Goal: Task Accomplishment & Management: Manage account settings

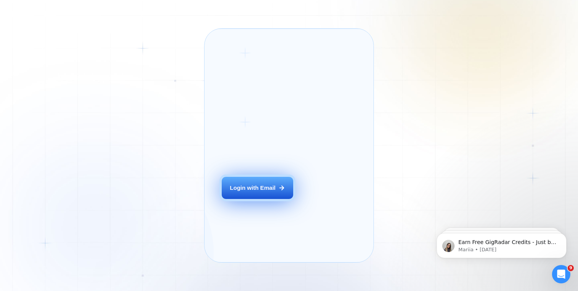
click at [253, 193] on button "Login with Email" at bounding box center [257, 188] width 71 height 23
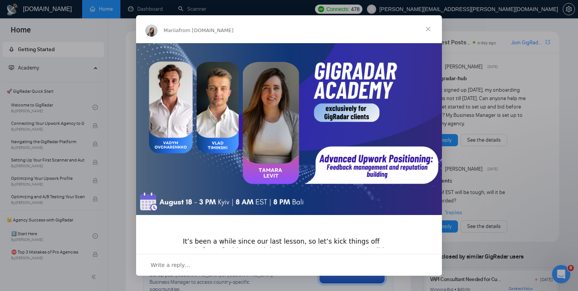
click at [425, 29] on span "Close" at bounding box center [428, 29] width 28 height 28
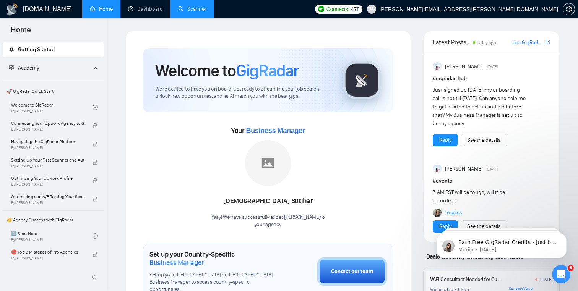
click at [193, 12] on link "Scanner" at bounding box center [192, 9] width 28 height 6
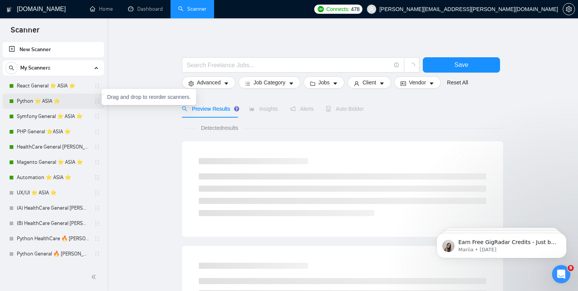
click at [94, 103] on icon "holder" at bounding box center [97, 101] width 6 height 6
click at [75, 105] on link "Python ⭐️ ASIA ⭐️" at bounding box center [53, 101] width 73 height 15
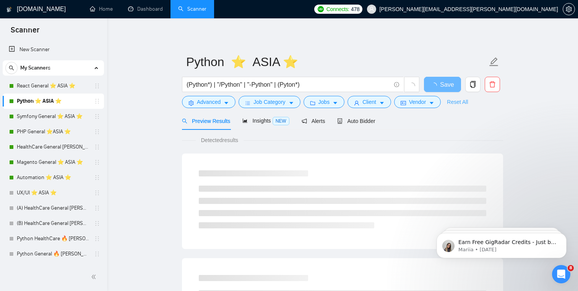
click at [457, 102] on link "Reset All" at bounding box center [457, 102] width 21 height 8
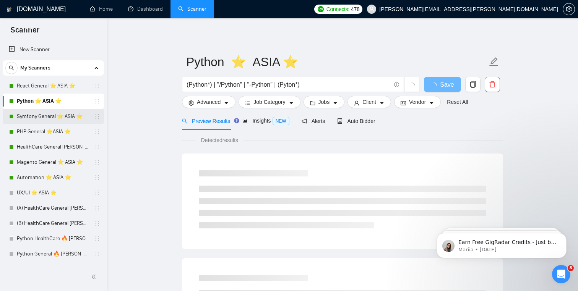
click at [44, 115] on link "Symfony General ⭐️ ASIA ⭐️" at bounding box center [53, 116] width 73 height 15
click at [364, 120] on span "Auto Bidder" at bounding box center [363, 121] width 38 height 6
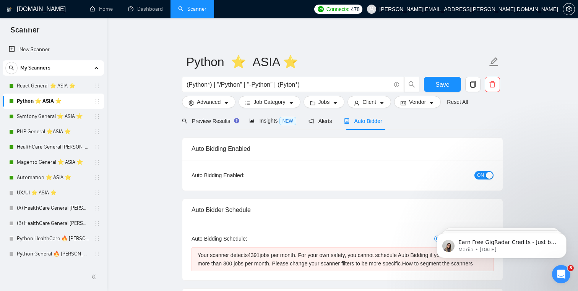
click at [482, 177] on span "ON" at bounding box center [480, 175] width 7 height 8
click at [445, 83] on span "Save" at bounding box center [442, 85] width 14 height 10
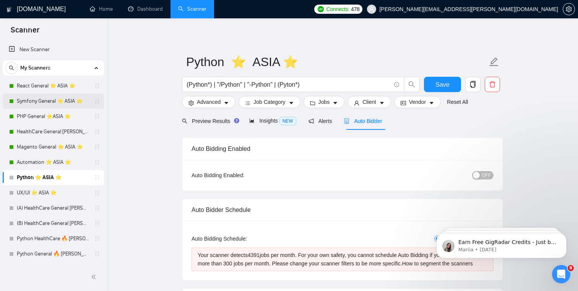
click at [60, 103] on link "Symfony General ⭐️ ASIA ⭐️" at bounding box center [53, 101] width 73 height 15
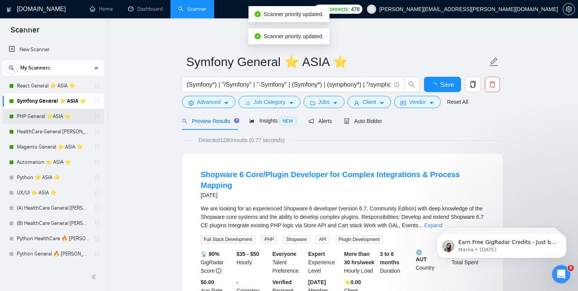
click at [57, 117] on link "PHP General ⭐️ASIA ⭐️" at bounding box center [53, 116] width 73 height 15
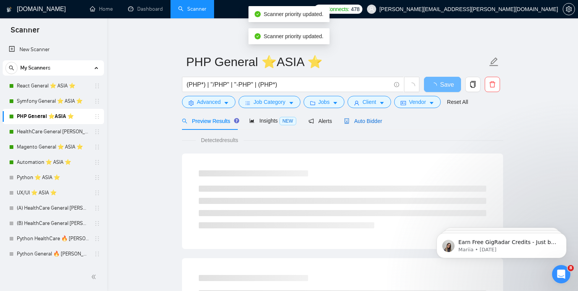
click at [359, 118] on span "Auto Bidder" at bounding box center [363, 121] width 38 height 6
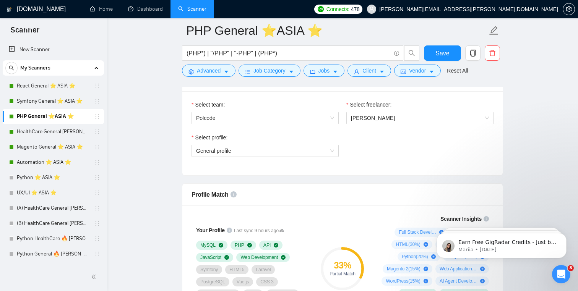
scroll to position [499, 0]
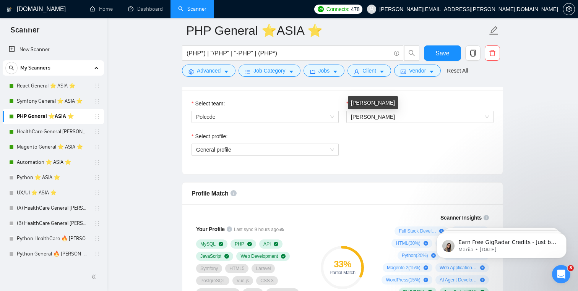
click at [368, 123] on div "Select freelancer: [PERSON_NAME]" at bounding box center [419, 115] width 155 height 33
click at [374, 121] on span "[PERSON_NAME]" at bounding box center [420, 116] width 138 height 11
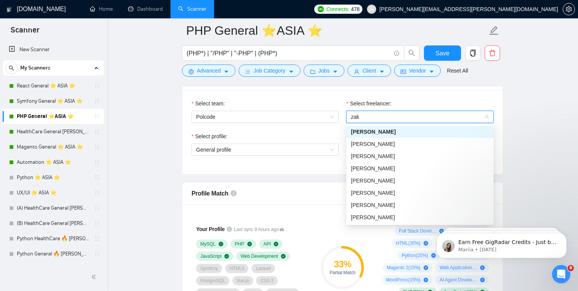
scroll to position [0, 0]
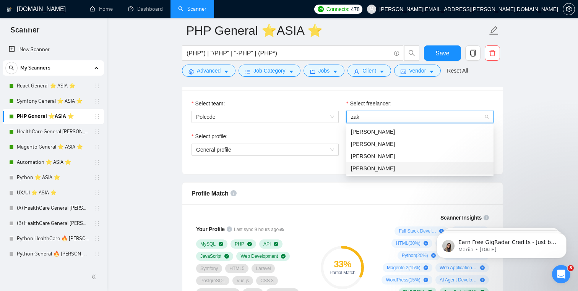
type input "zak"
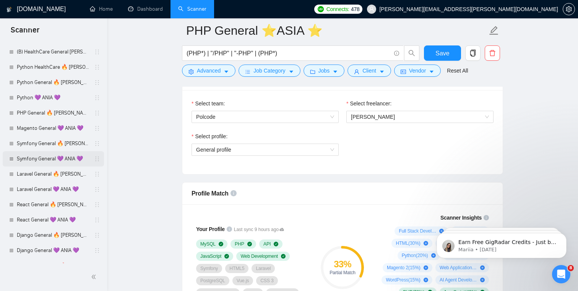
scroll to position [165, 0]
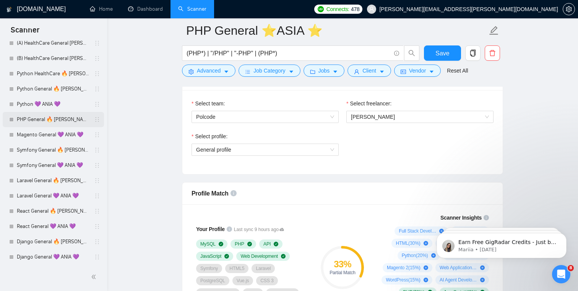
click at [47, 123] on link "PHP General 🔥 [PERSON_NAME] 🔥" at bounding box center [53, 119] width 73 height 15
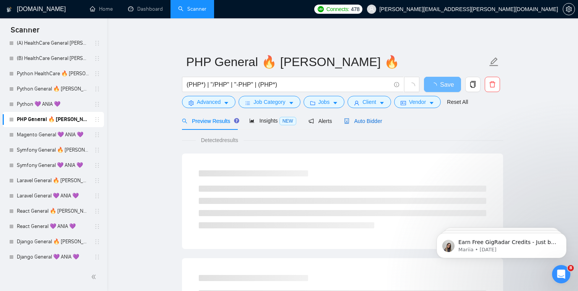
click at [360, 117] on div "Auto Bidder" at bounding box center [363, 121] width 38 height 8
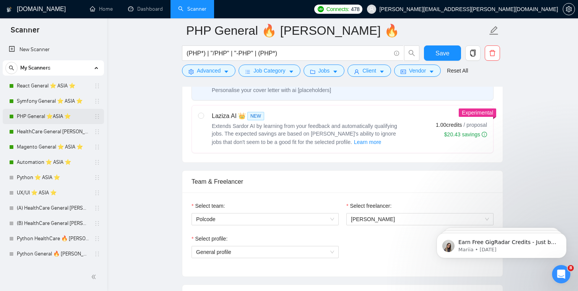
click at [37, 111] on link "PHP General ⭐️ASIA ⭐️" at bounding box center [53, 116] width 73 height 15
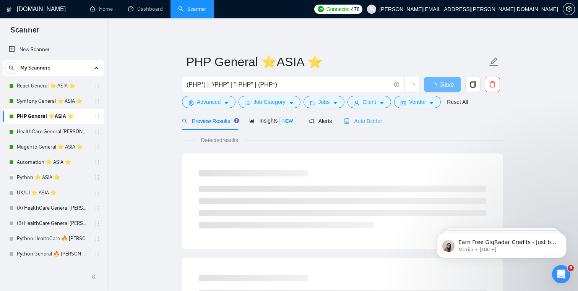
click at [376, 116] on div "Auto Bidder" at bounding box center [363, 121] width 38 height 18
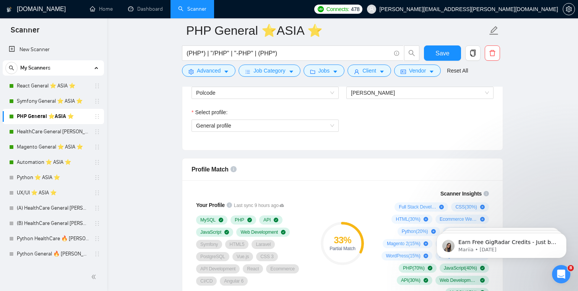
scroll to position [486, 0]
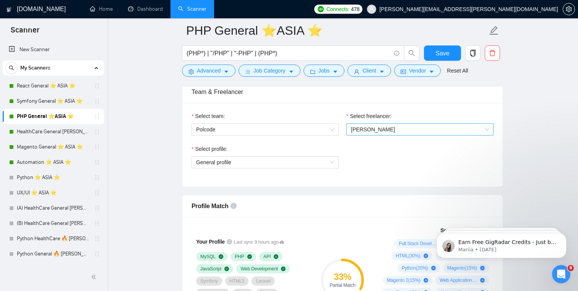
click at [406, 124] on span "[PERSON_NAME]" at bounding box center [420, 129] width 138 height 11
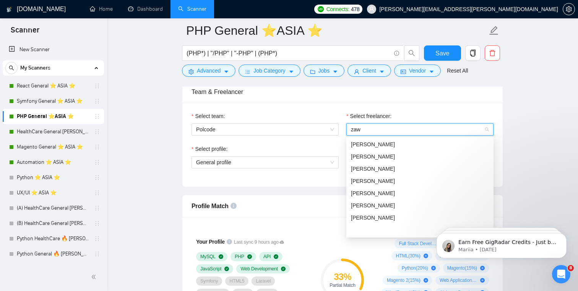
scroll to position [0, 0]
type input "zawa"
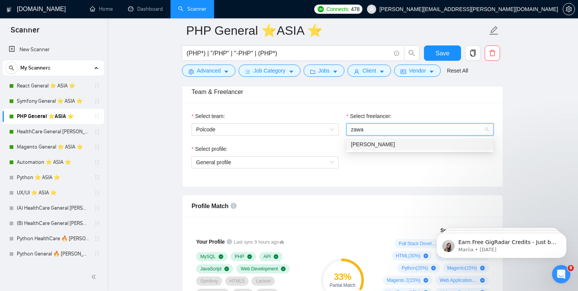
click at [399, 142] on div "[PERSON_NAME]" at bounding box center [420, 144] width 138 height 8
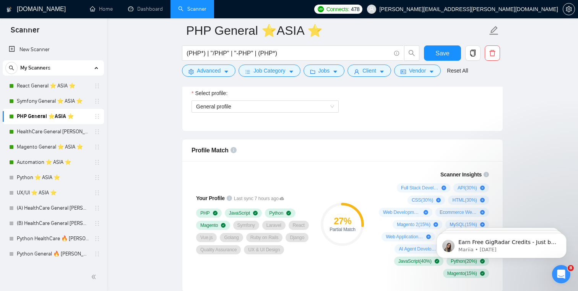
scroll to position [542, 0]
click at [274, 115] on div "Select profile: General profile" at bounding box center [265, 105] width 155 height 33
click at [267, 109] on span "General profile" at bounding box center [265, 106] width 138 height 11
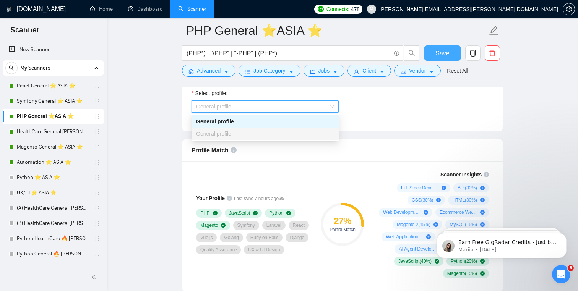
click at [453, 49] on button "Save" at bounding box center [442, 52] width 37 height 15
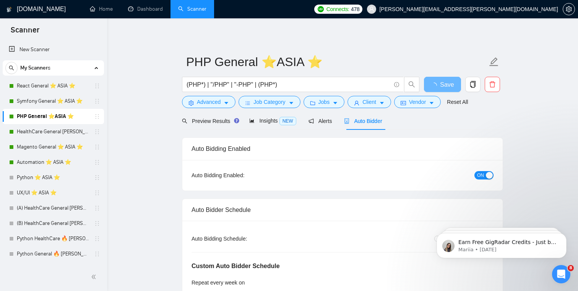
scroll to position [0, 0]
click at [45, 133] on link "HealthCare General [PERSON_NAME] ⭐️ASIA⭐️" at bounding box center [53, 131] width 73 height 15
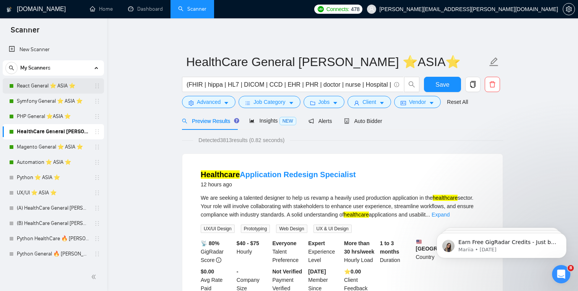
click at [65, 84] on link "React General ⭐️ ASIA ⭐️" at bounding box center [53, 85] width 73 height 15
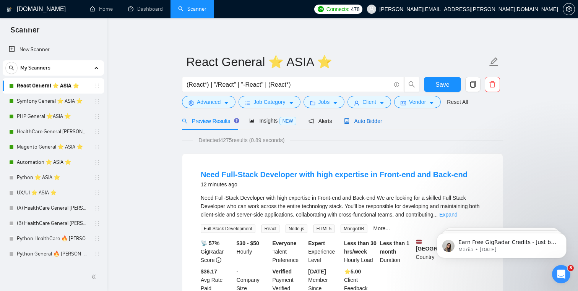
click at [375, 123] on span "Auto Bidder" at bounding box center [363, 121] width 38 height 6
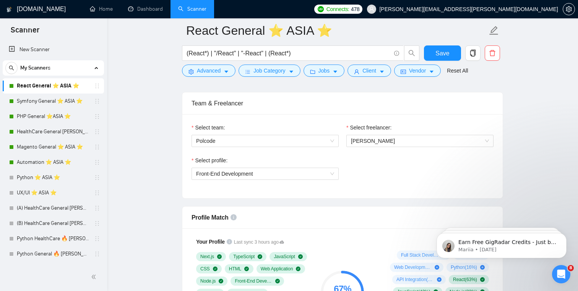
scroll to position [389, 0]
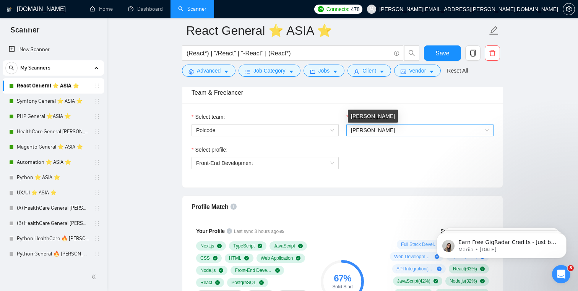
click at [359, 130] on span "[PERSON_NAME]" at bounding box center [373, 130] width 44 height 6
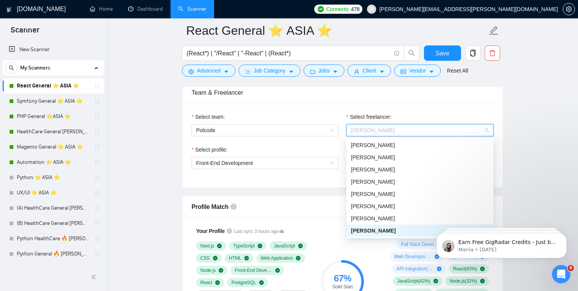
click at [282, 170] on div "Select profile: Front-End Development" at bounding box center [265, 162] width 155 height 33
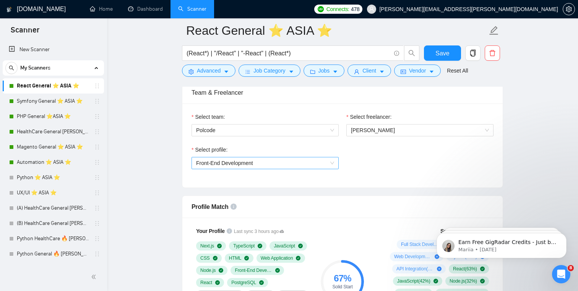
click at [279, 161] on span "Front-End Development" at bounding box center [265, 162] width 138 height 11
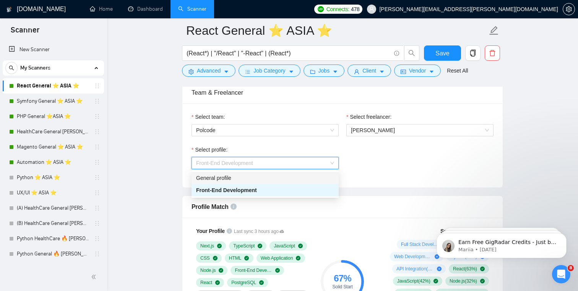
click at [268, 179] on div "General profile" at bounding box center [265, 178] width 138 height 8
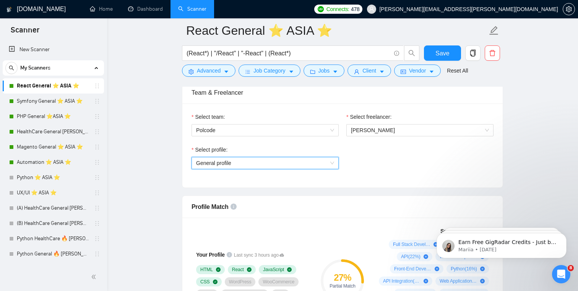
click at [268, 163] on span "General profile" at bounding box center [265, 162] width 138 height 11
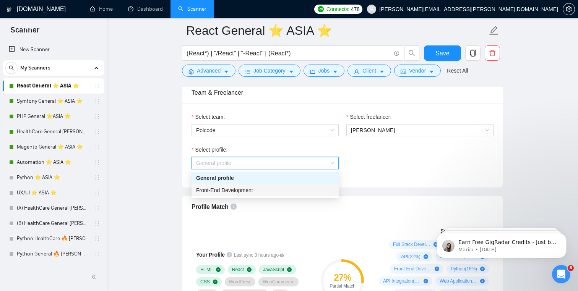
click at [256, 196] on div "Front-End Development" at bounding box center [265, 190] width 147 height 12
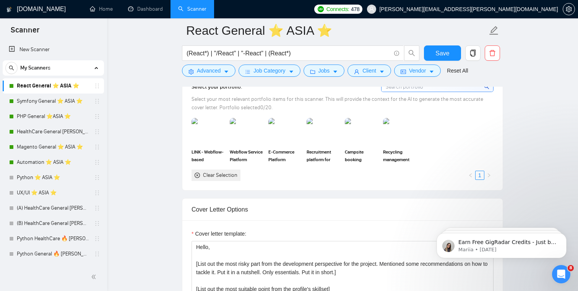
scroll to position [693, 0]
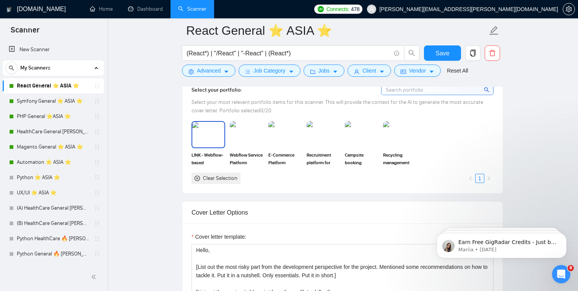
click at [201, 147] on img at bounding box center [208, 134] width 32 height 25
click at [245, 147] on img at bounding box center [246, 134] width 32 height 25
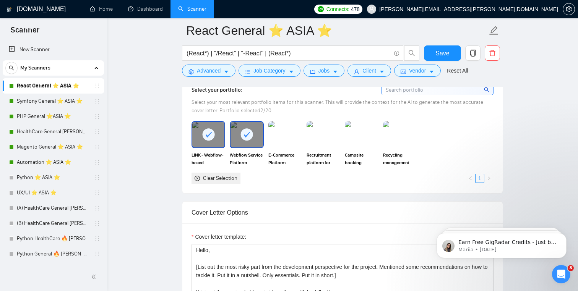
click at [281, 148] on img at bounding box center [285, 134] width 34 height 27
click at [329, 147] on img at bounding box center [323, 134] width 32 height 25
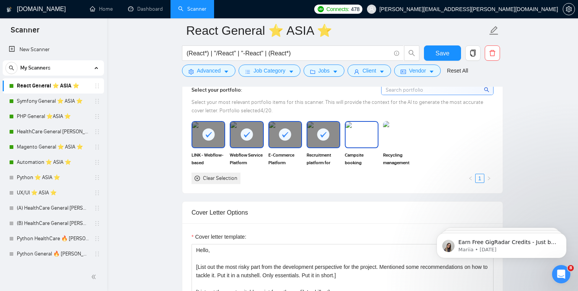
click at [370, 147] on img at bounding box center [362, 134] width 32 height 25
click at [403, 147] on img at bounding box center [400, 134] width 32 height 25
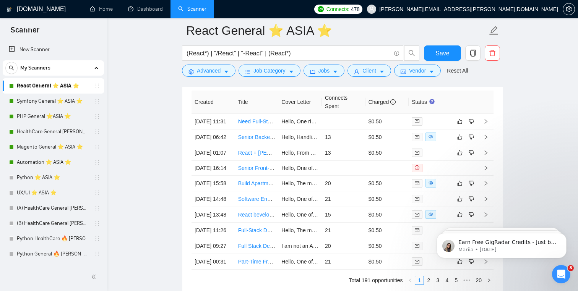
scroll to position [1915, 0]
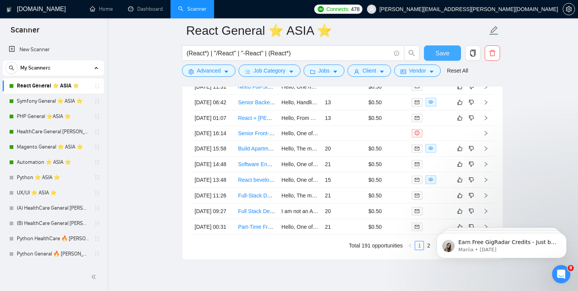
click at [441, 56] on span "Save" at bounding box center [442, 54] width 14 height 10
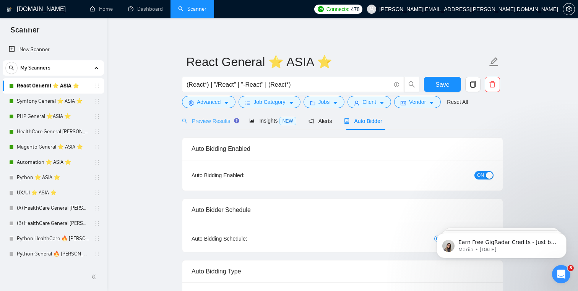
scroll to position [0, 0]
click at [219, 121] on span "Preview Results" at bounding box center [209, 121] width 55 height 6
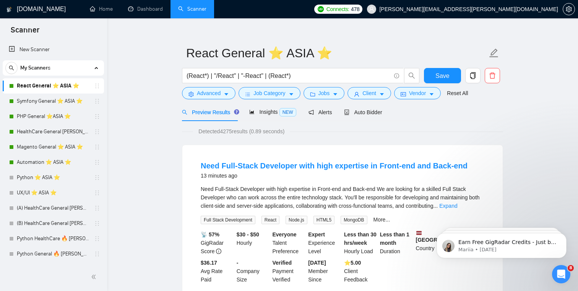
scroll to position [12, 0]
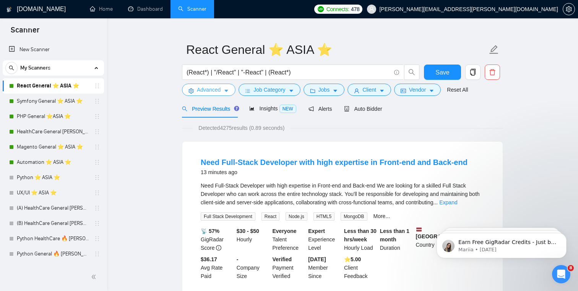
click at [216, 92] on span "Advanced" at bounding box center [209, 90] width 24 height 8
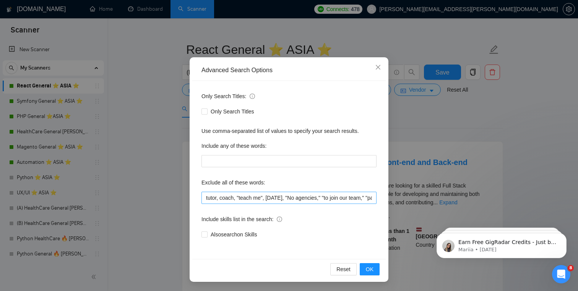
scroll to position [27, 0]
drag, startPoint x: 307, startPoint y: 199, endPoint x: 411, endPoint y: 201, distance: 104.0
click at [411, 201] on div "Advanced Search Options Only Search Titles: Only Search Titles Use comma-separa…" at bounding box center [289, 145] width 578 height 291
click at [375, 72] on span "Close" at bounding box center [378, 67] width 21 height 21
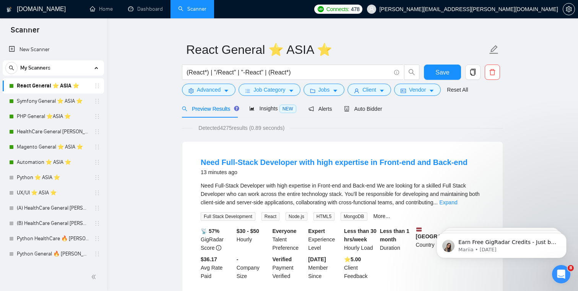
scroll to position [0, 0]
click at [359, 110] on span "Auto Bidder" at bounding box center [363, 109] width 38 height 6
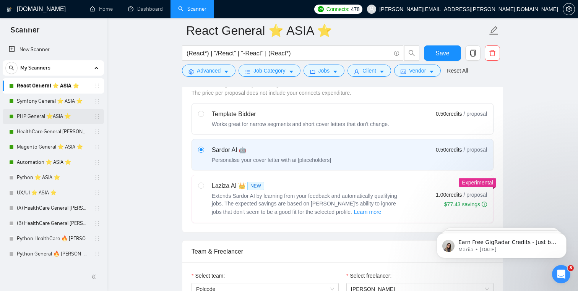
scroll to position [143, 0]
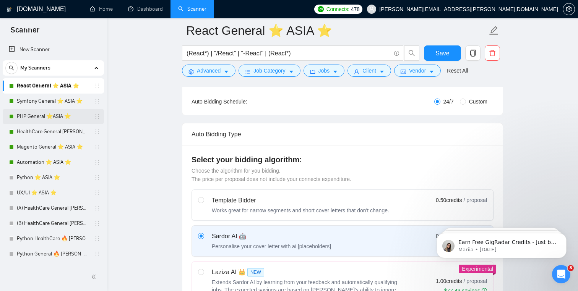
click at [57, 113] on link "PHP General ⭐️ASIA ⭐️" at bounding box center [53, 116] width 73 height 15
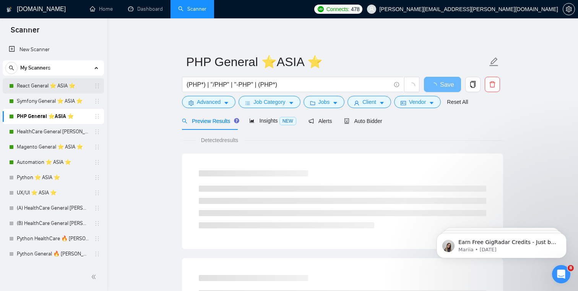
click at [47, 81] on link "React General ⭐️ ASIA ⭐️" at bounding box center [53, 85] width 73 height 15
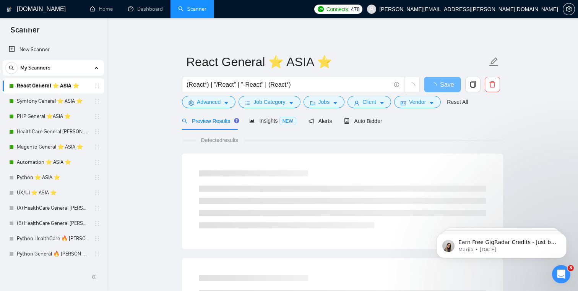
click at [13, 6] on link "[DOMAIN_NAME]" at bounding box center [36, 9] width 60 height 6
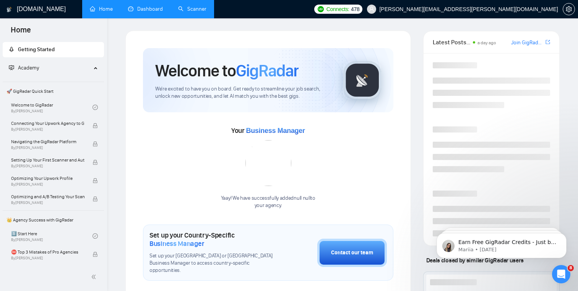
click at [143, 10] on link "Dashboard" at bounding box center [145, 9] width 35 height 6
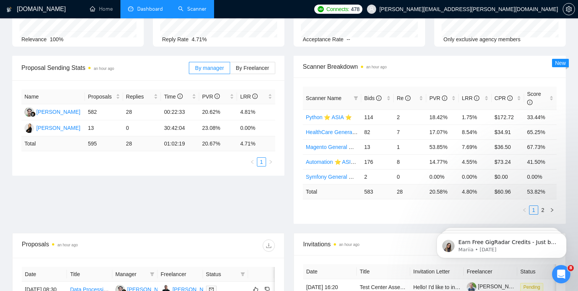
scroll to position [80, 0]
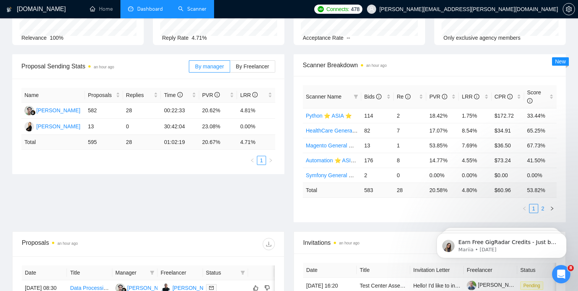
click at [545, 208] on link "2" at bounding box center [543, 208] width 8 height 8
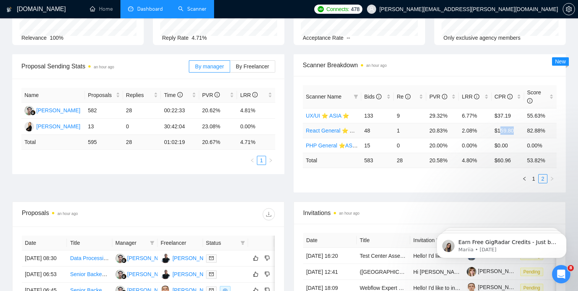
drag, startPoint x: 500, startPoint y: 132, endPoint x: 517, endPoint y: 131, distance: 17.2
click at [517, 131] on td "$159.80" at bounding box center [508, 130] width 32 height 15
